Goal: Obtain resource: Download file/media

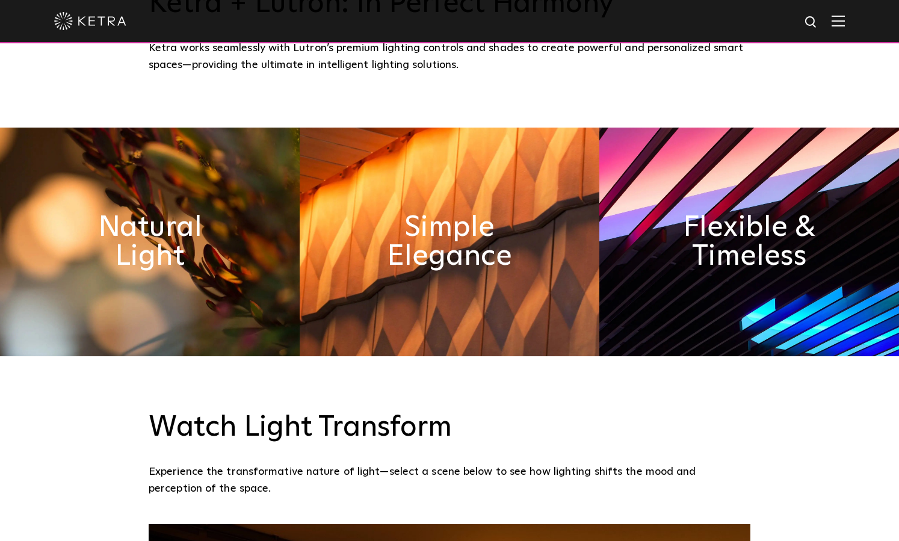
scroll to position [663, 0]
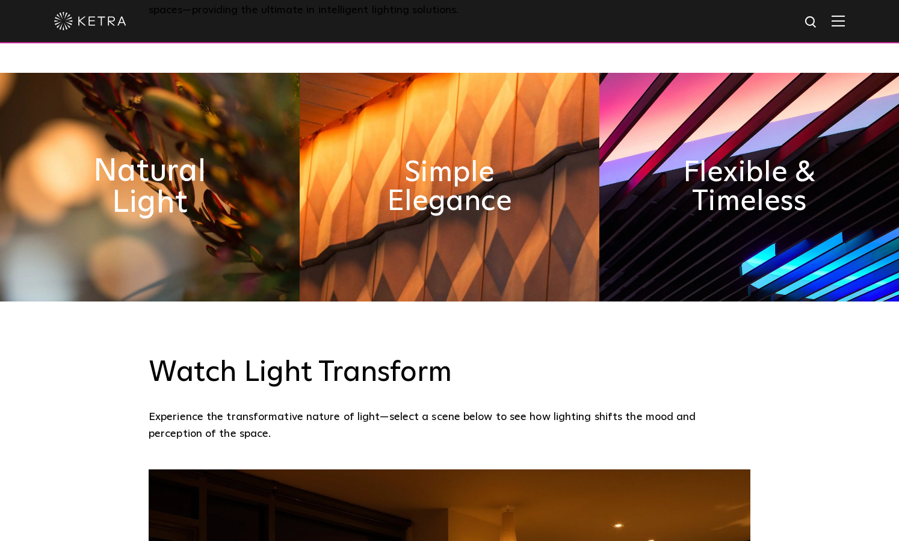
click at [155, 193] on h2 "Natural Light" at bounding box center [149, 187] width 163 height 63
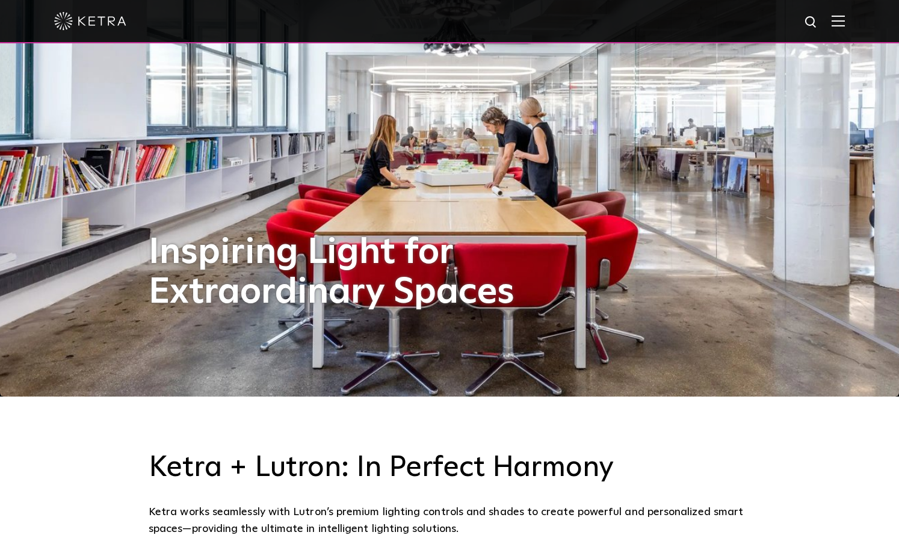
scroll to position [0, 0]
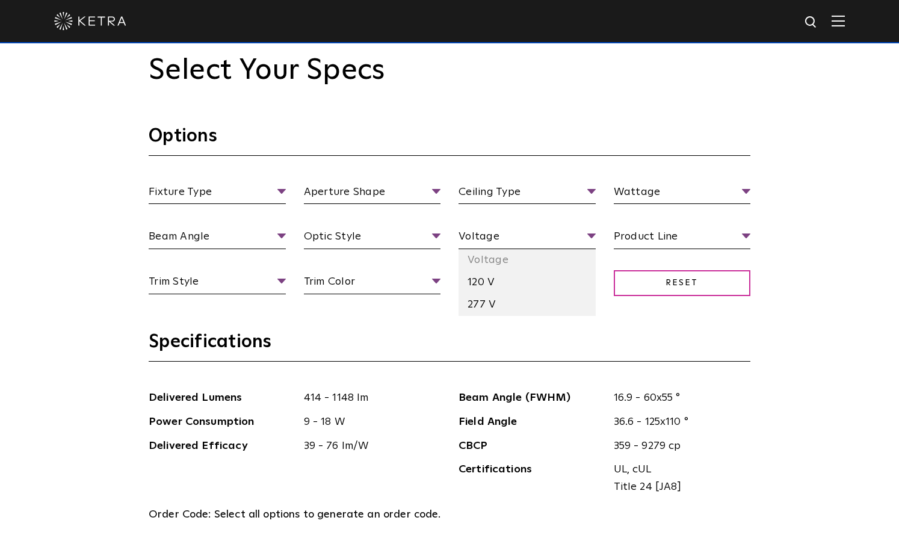
scroll to position [1148, 0]
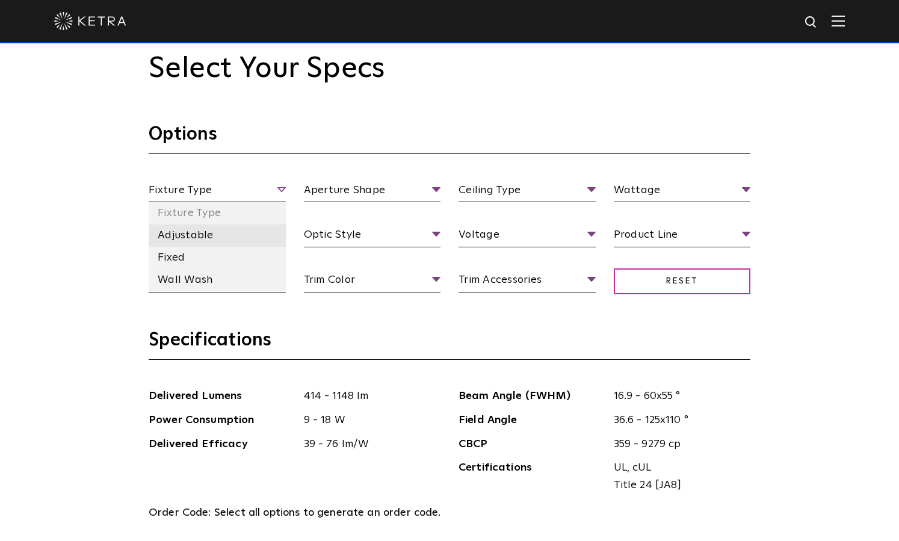
click at [208, 234] on li "Adjustable" at bounding box center [217, 235] width 137 height 22
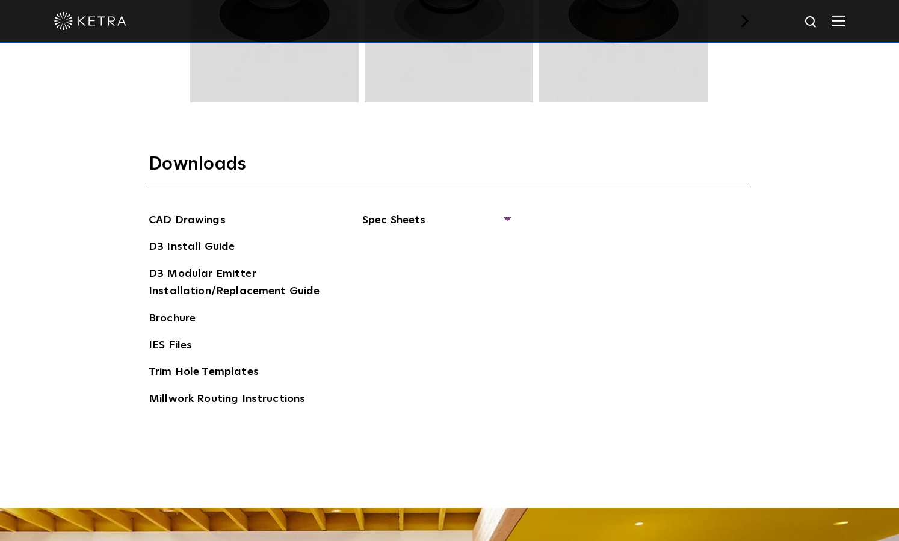
scroll to position [1842, 0]
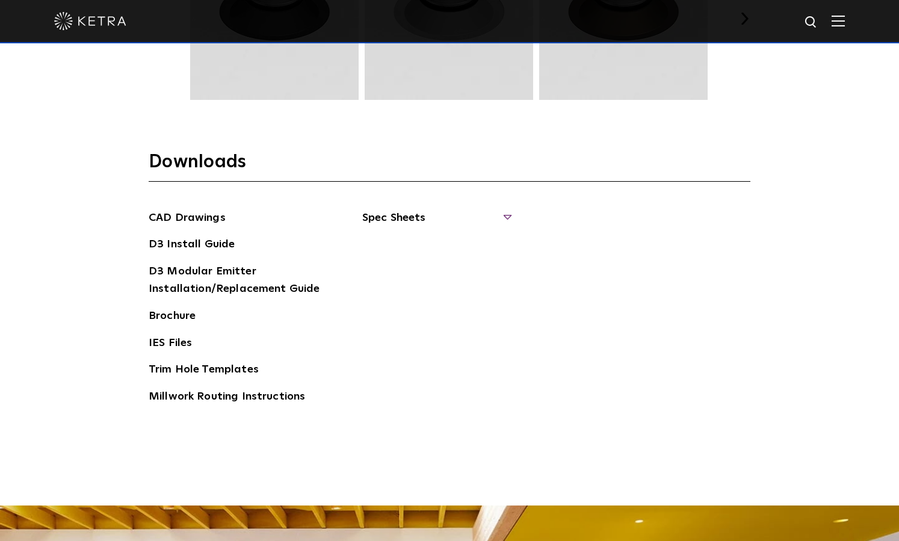
click at [399, 217] on span "Spec Sheets" at bounding box center [435, 222] width 147 height 26
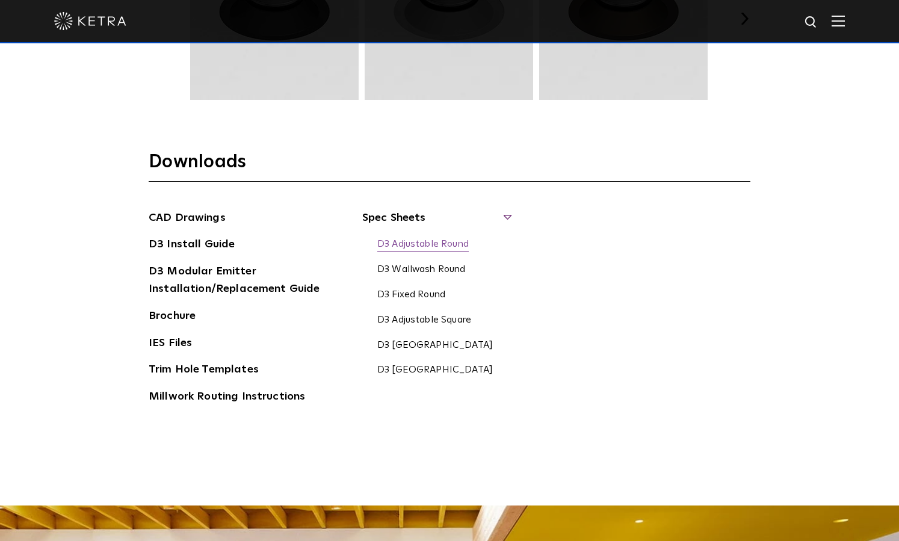
click at [427, 242] on link "D3 Adjustable Round" at bounding box center [422, 244] width 91 height 13
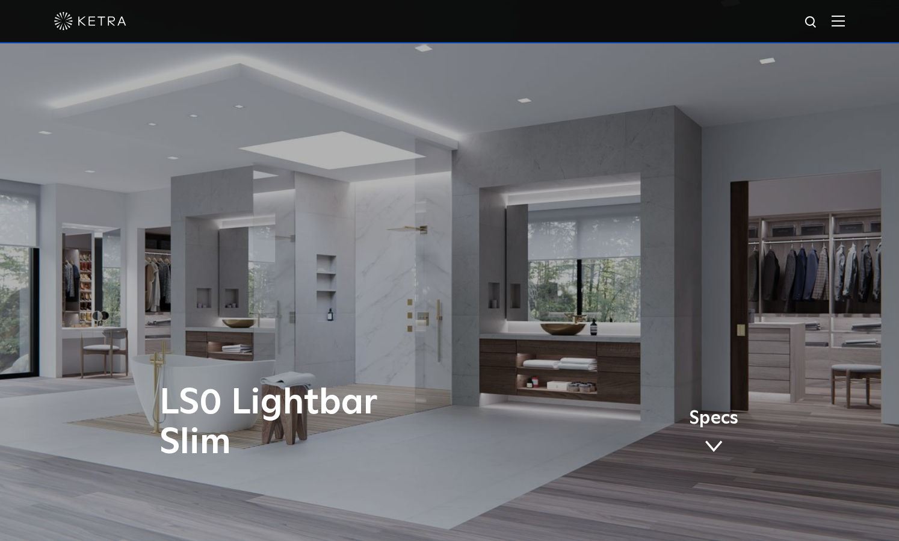
click at [718, 436] on link "Specs" at bounding box center [713, 433] width 49 height 47
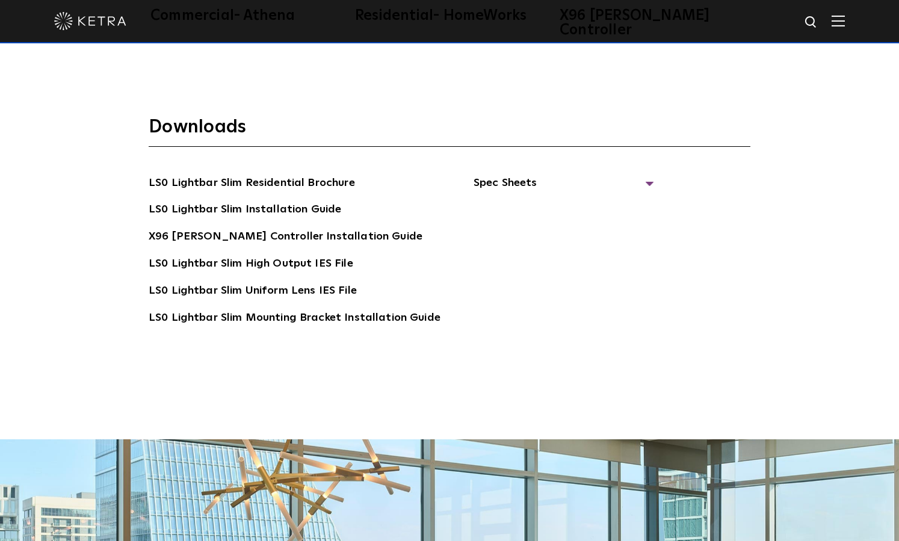
scroll to position [2470, 0]
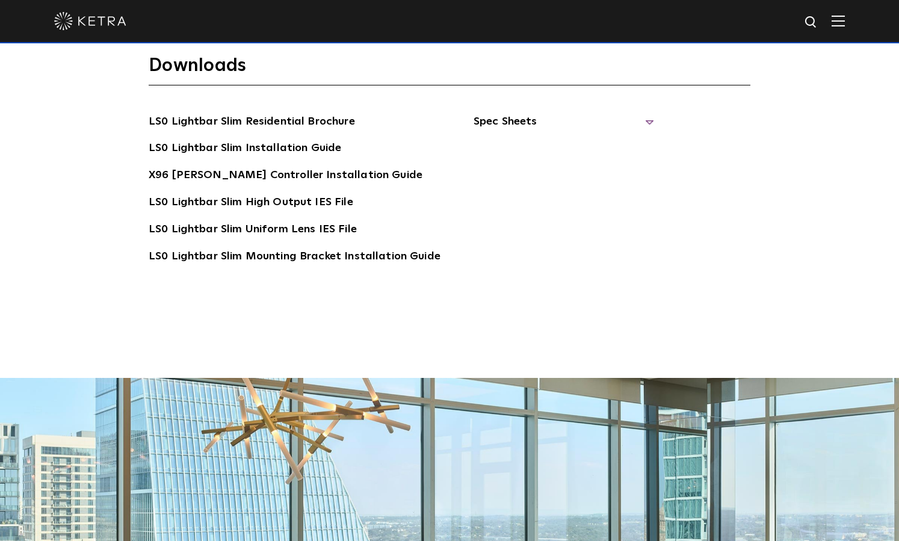
click at [526, 113] on span "Spec Sheets" at bounding box center [564, 126] width 181 height 26
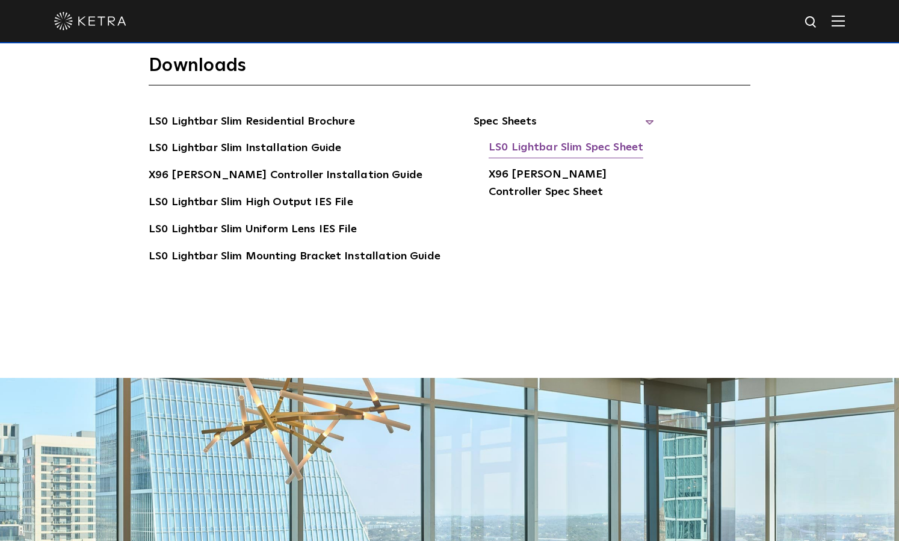
click at [531, 139] on link "LS0 Lightbar Slim Spec Sheet" at bounding box center [566, 148] width 155 height 19
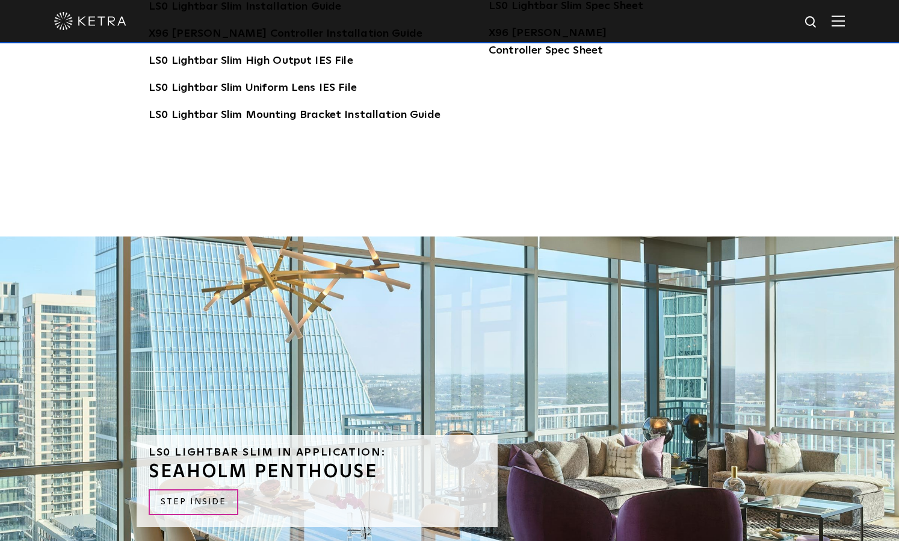
scroll to position [2465, 0]
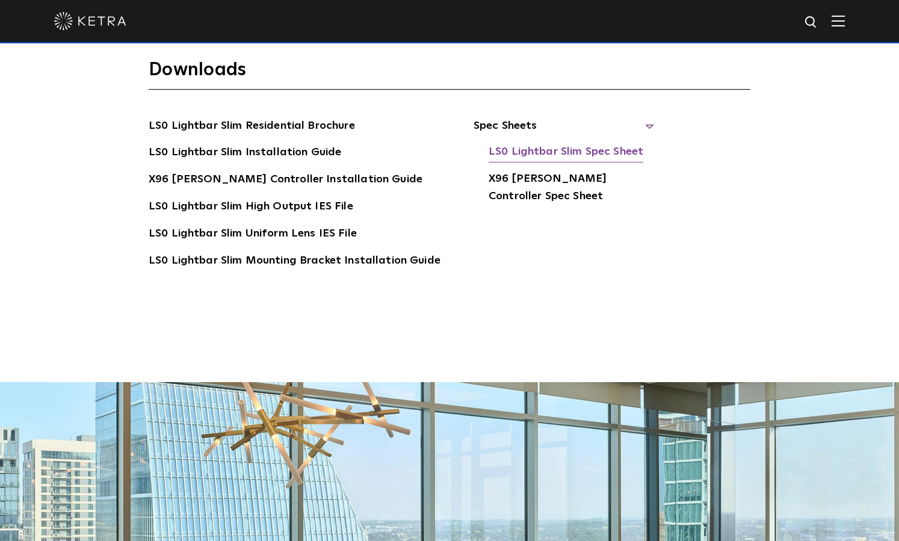
click at [558, 143] on link "LS0 Lightbar Slim Spec Sheet" at bounding box center [566, 152] width 155 height 19
